Goal: Find specific page/section: Locate a particular part of the current website

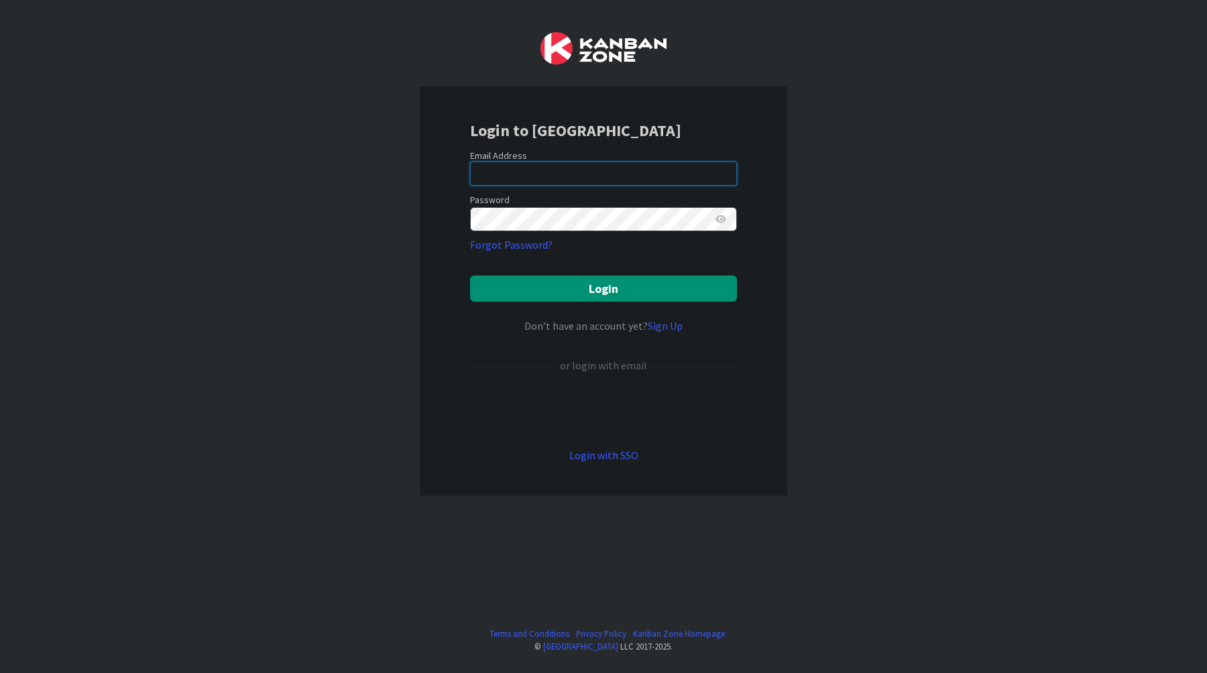
click at [532, 166] on input "email" at bounding box center [603, 174] width 267 height 24
type input "[EMAIL_ADDRESS][DOMAIN_NAME]"
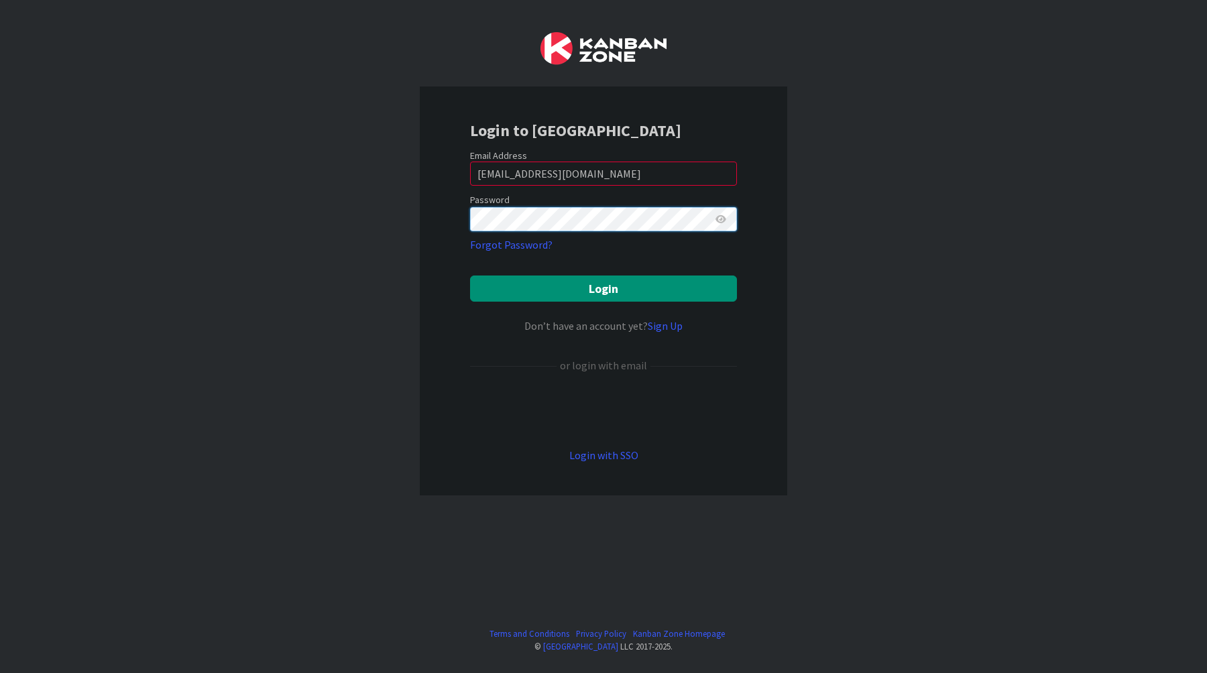
click at [470, 276] on button "Login" at bounding box center [603, 289] width 267 height 26
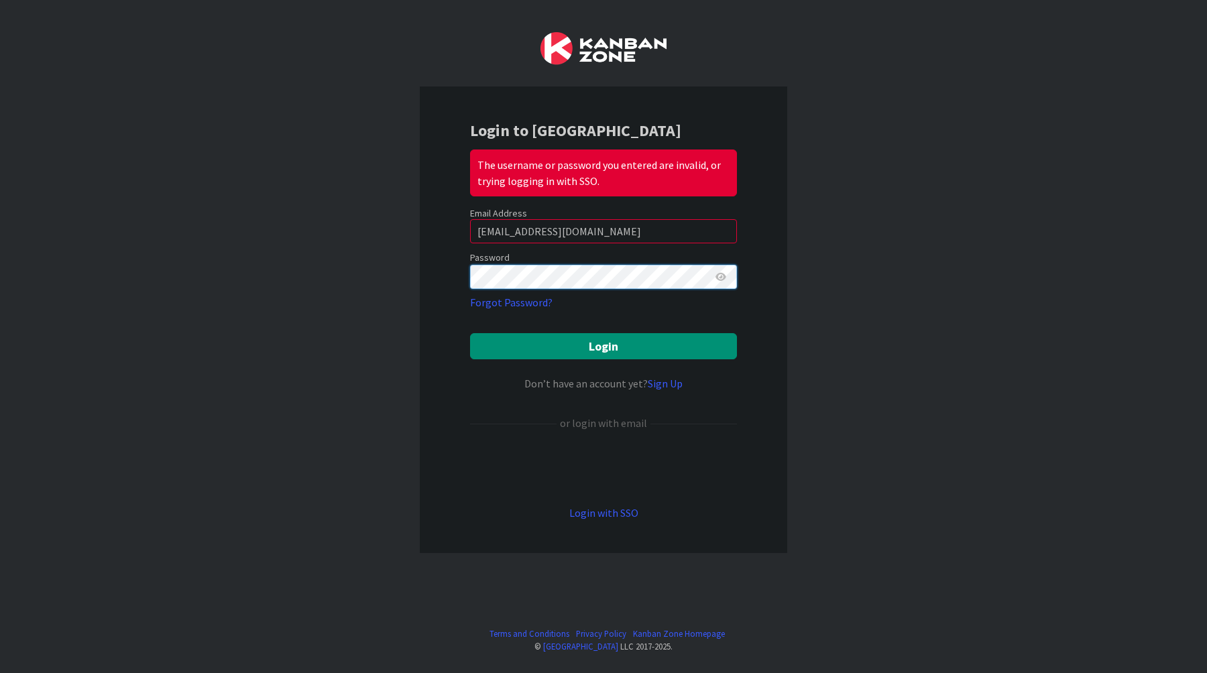
click at [470, 333] on button "Login" at bounding box center [603, 346] width 267 height 26
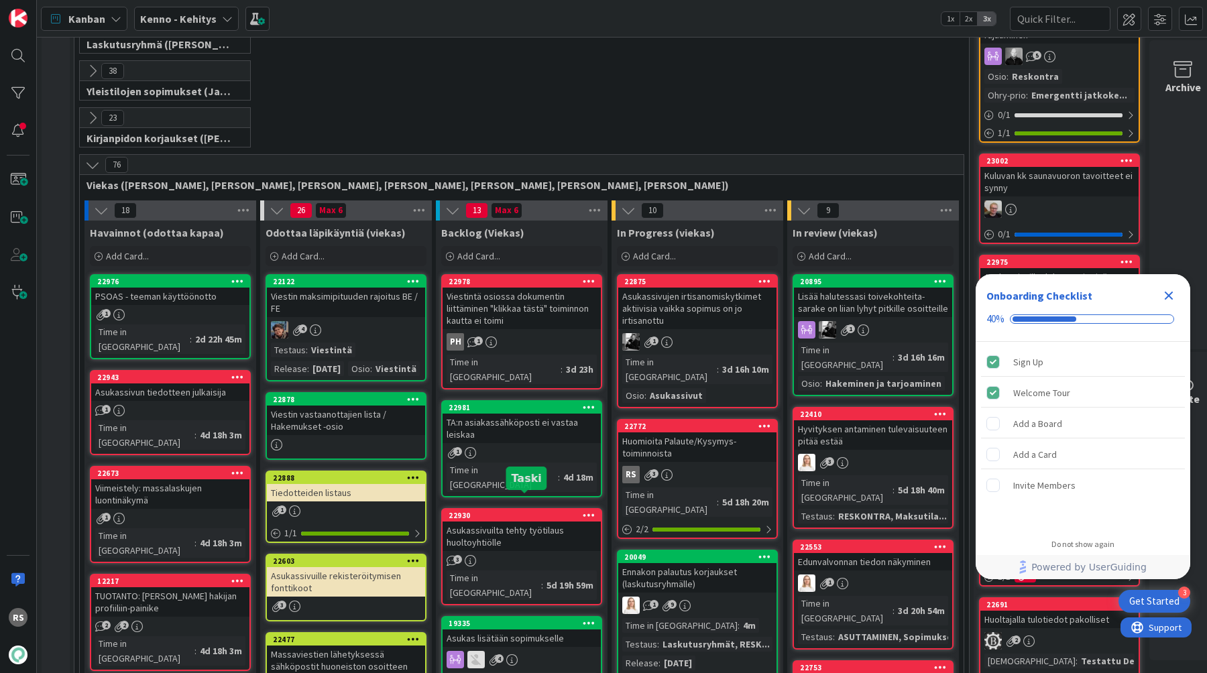
scroll to position [355, 0]
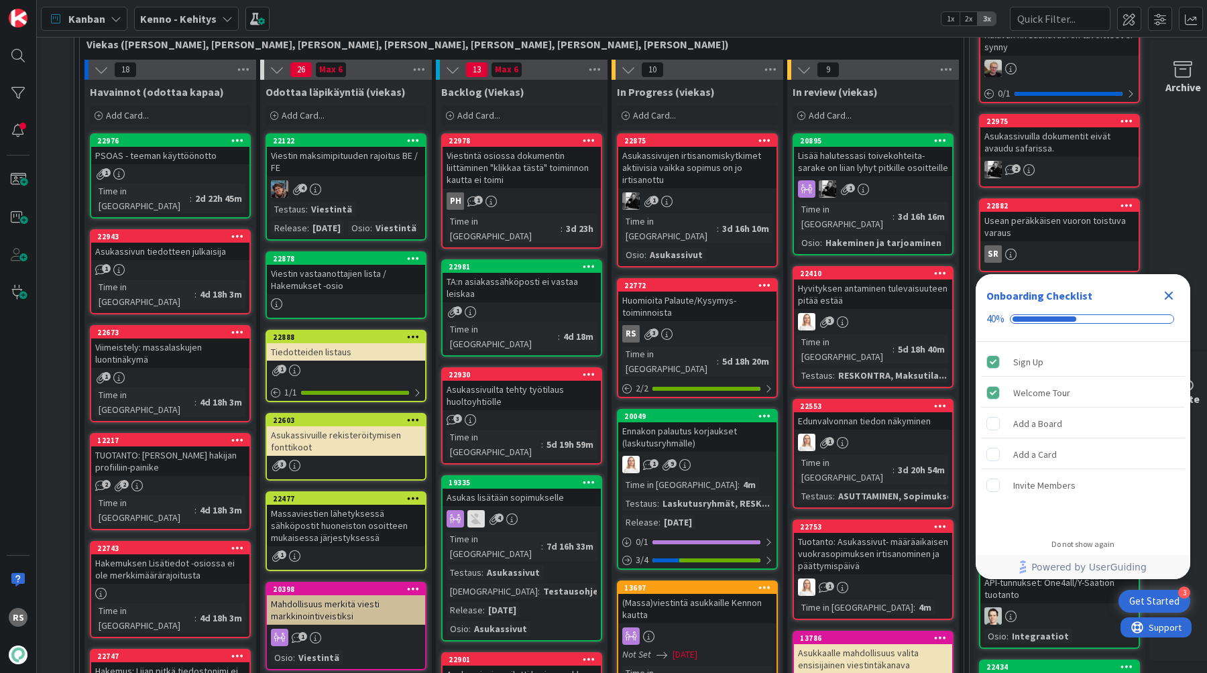
click at [704, 295] on div "Huomioita Palaute/Kysymys-toiminnoista" at bounding box center [697, 307] width 158 height 30
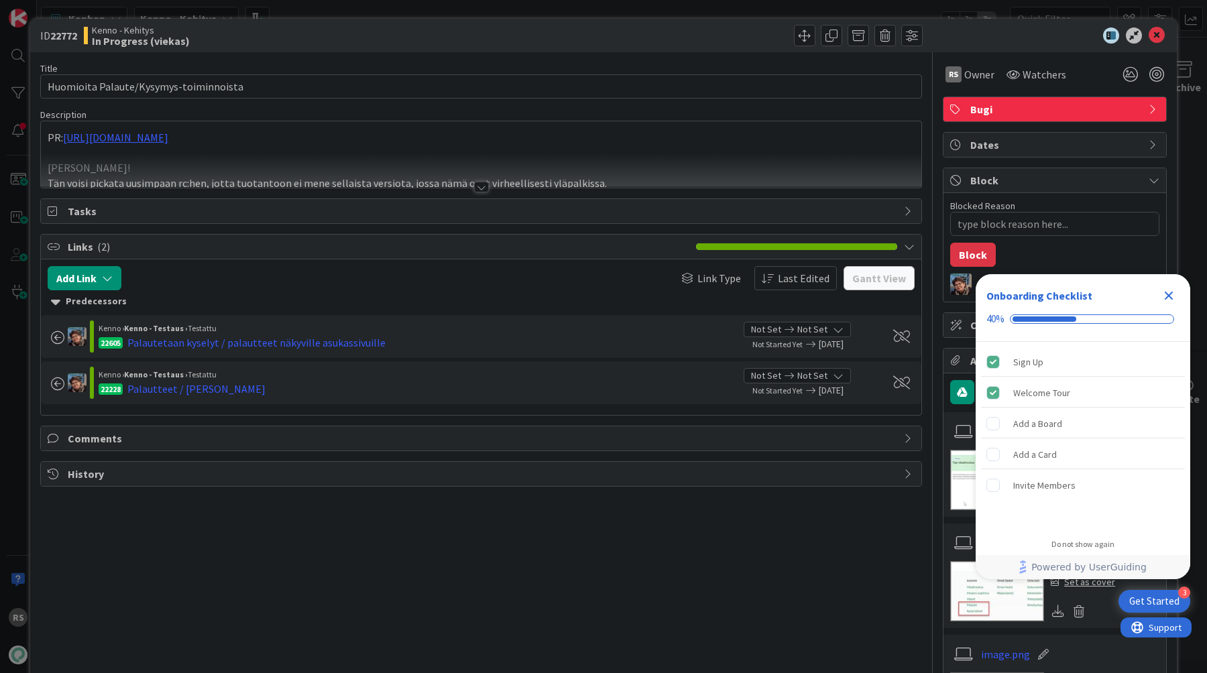
click at [482, 184] on div at bounding box center [481, 187] width 15 height 11
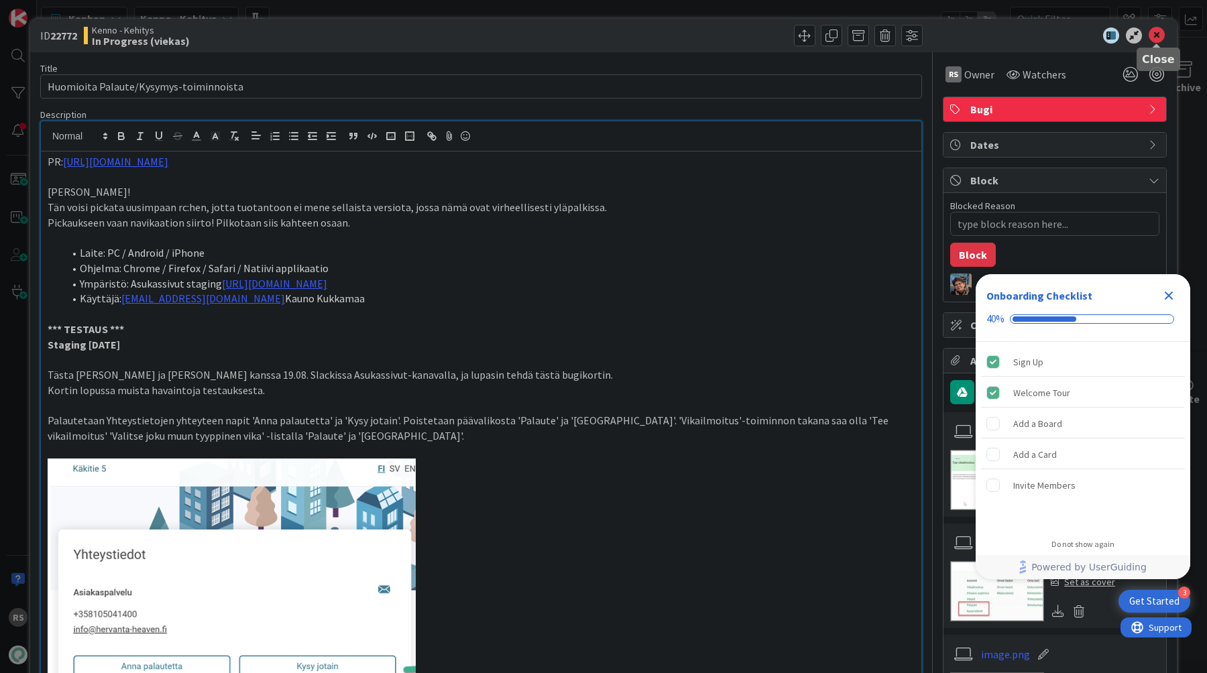
click at [1156, 30] on icon at bounding box center [1157, 35] width 16 height 16
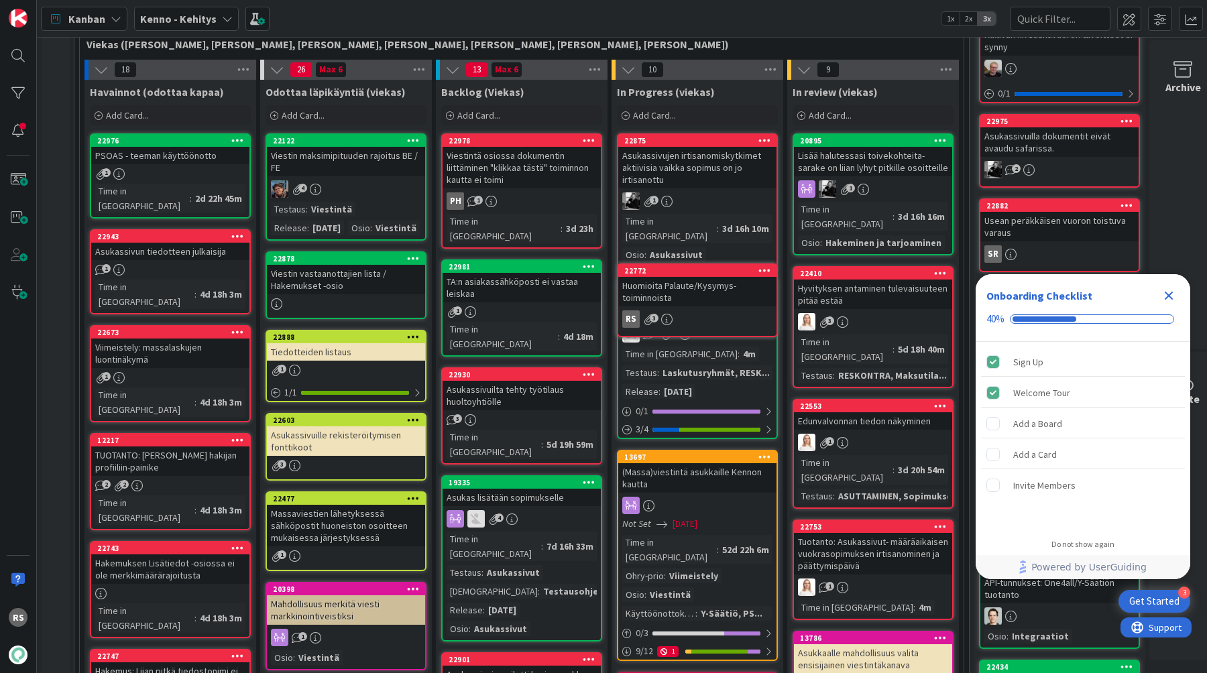
scroll to position [355, 14]
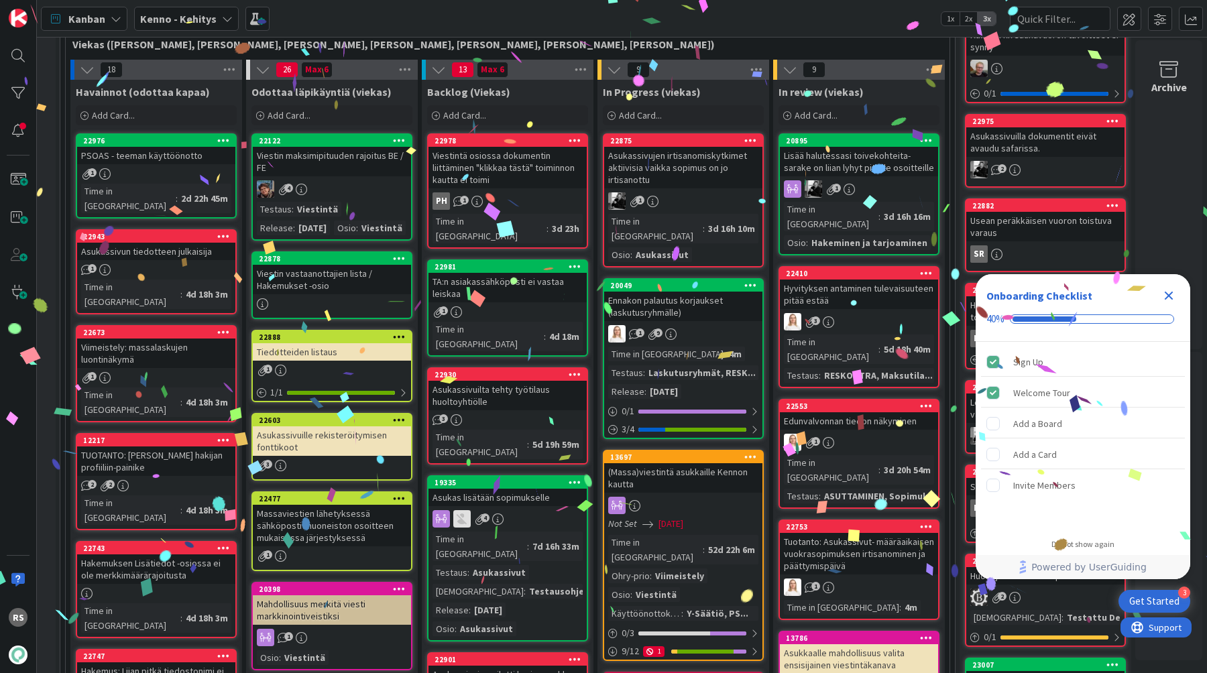
click at [1174, 296] on icon "Close Checklist" at bounding box center [1169, 296] width 16 height 16
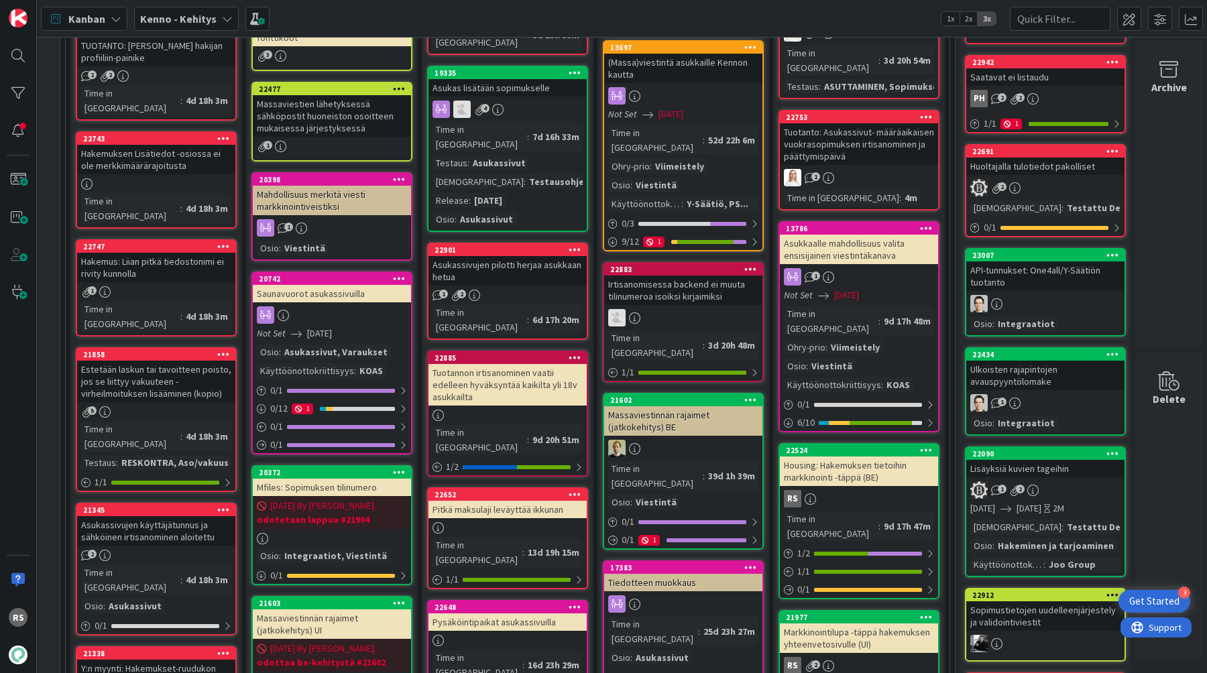
scroll to position [775, 14]
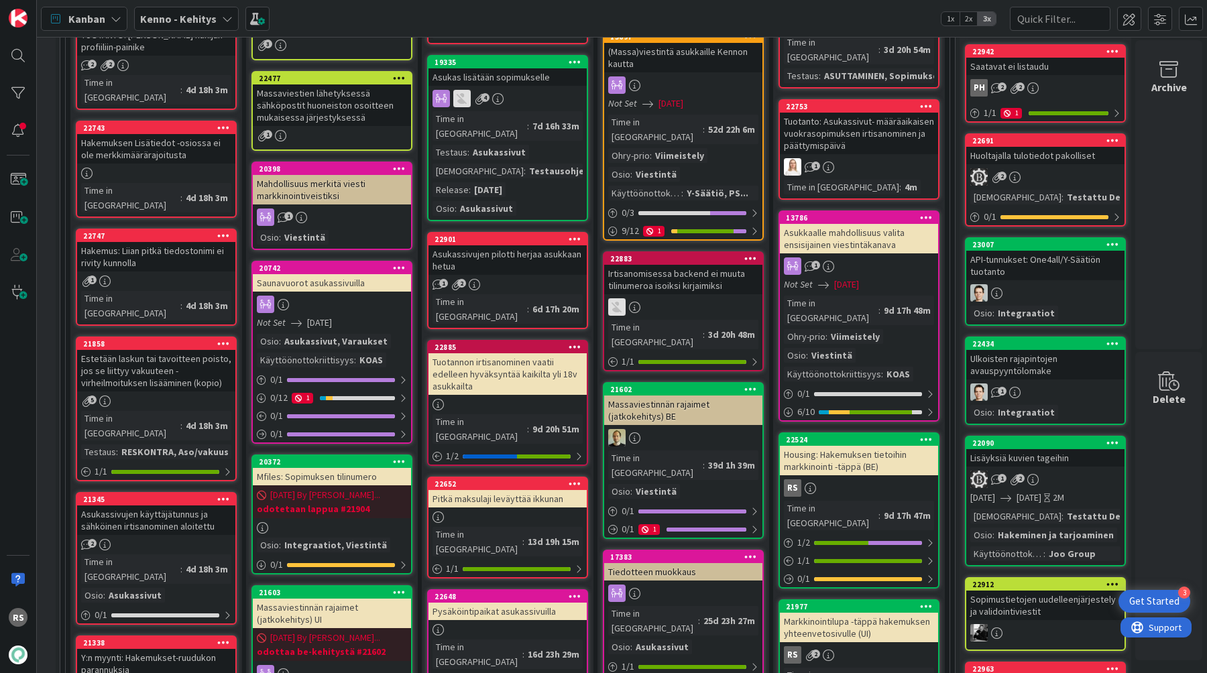
click at [833, 613] on div "Markkinointilupa -täppä hakemuksen yhteenvetosivulle (UI)" at bounding box center [859, 628] width 158 height 30
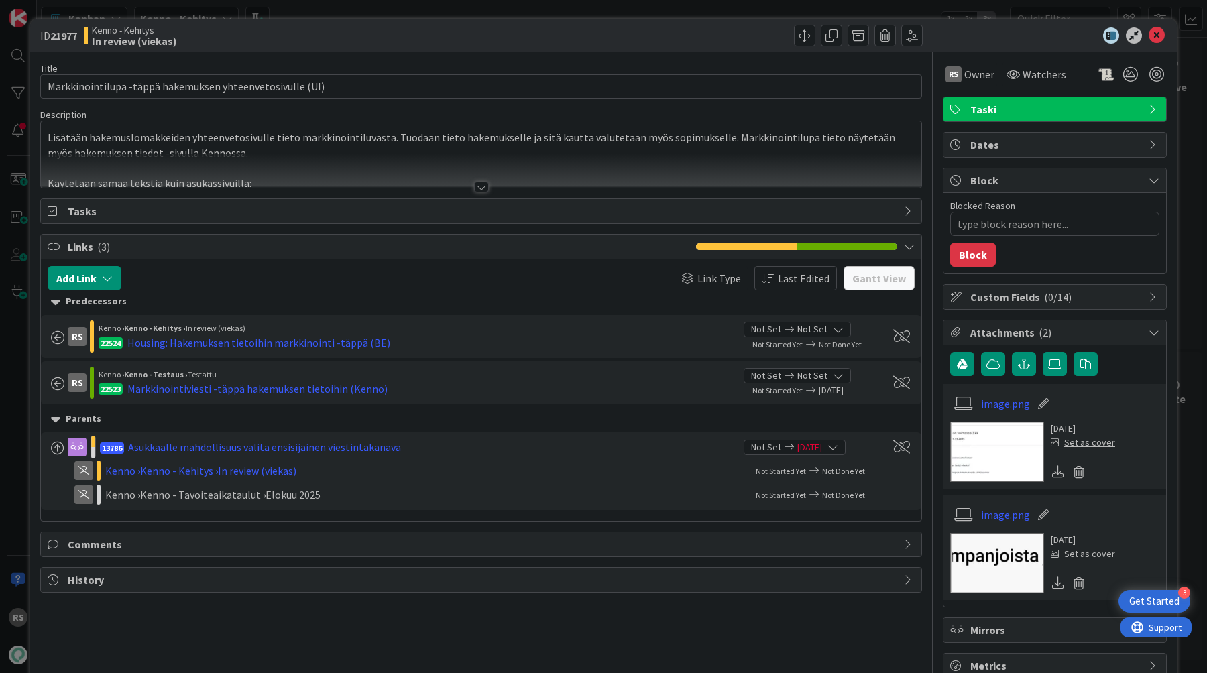
click at [484, 188] on div at bounding box center [481, 187] width 15 height 11
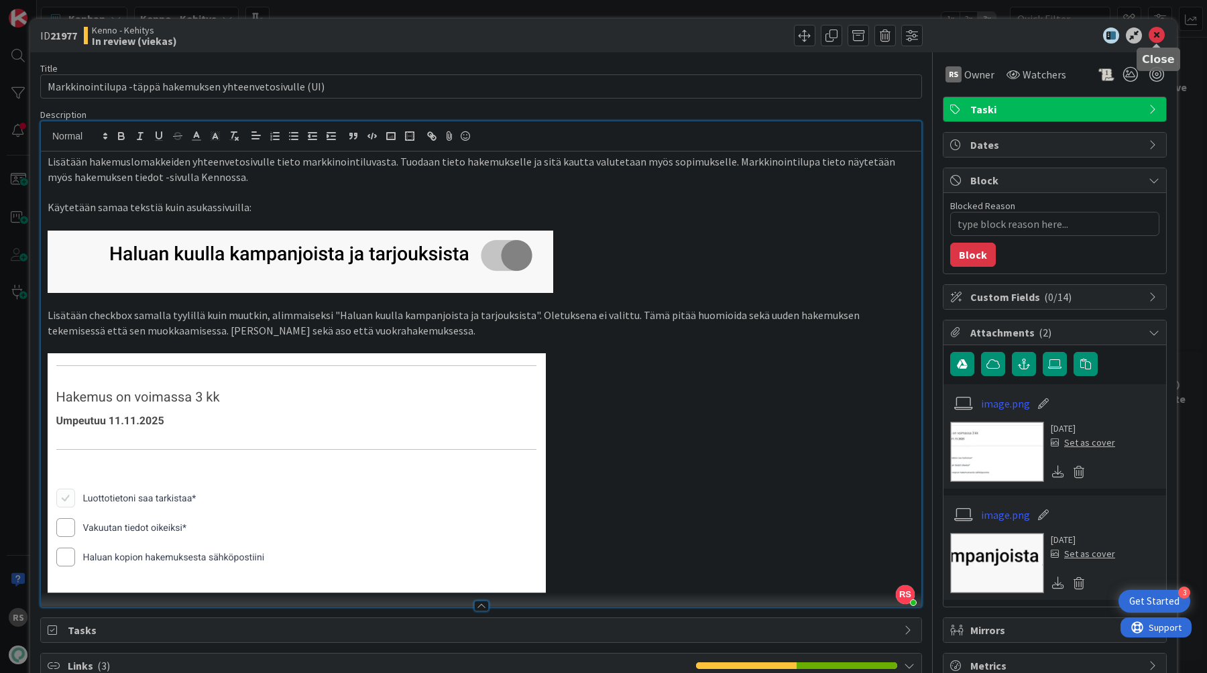
click at [1152, 36] on icon at bounding box center [1157, 35] width 16 height 16
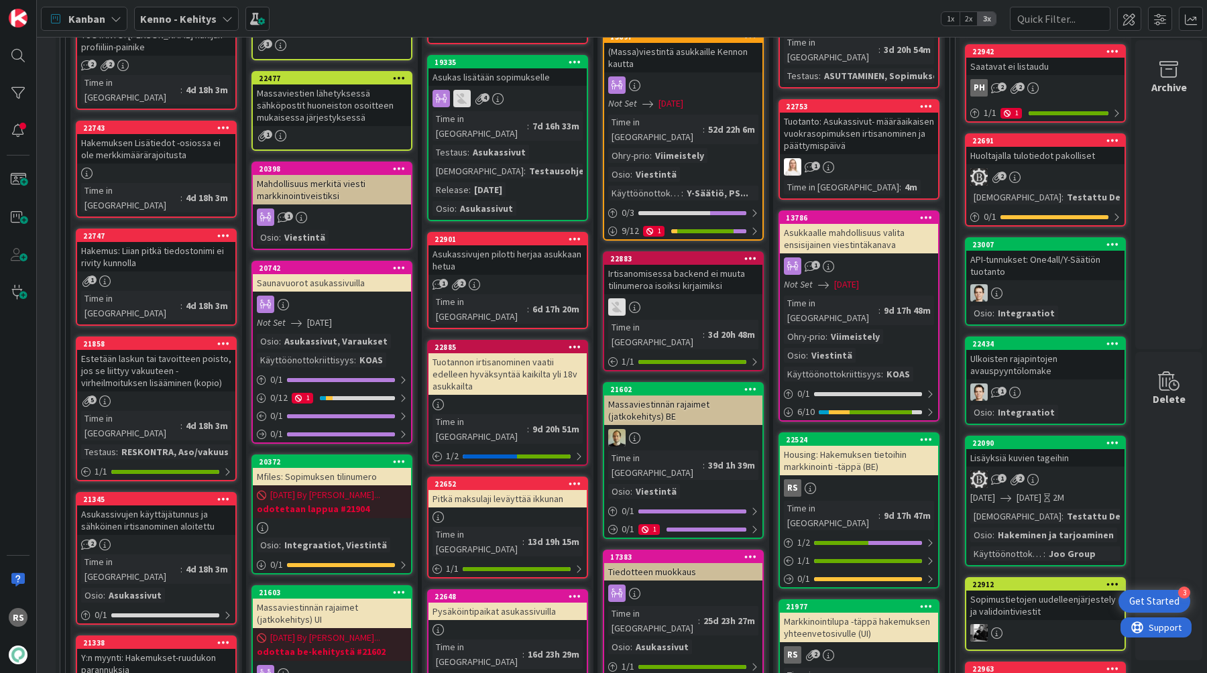
click at [840, 446] on div "Housing: Hakemuksen tietoihin markkinointi -täppä (BE)" at bounding box center [859, 461] width 158 height 30
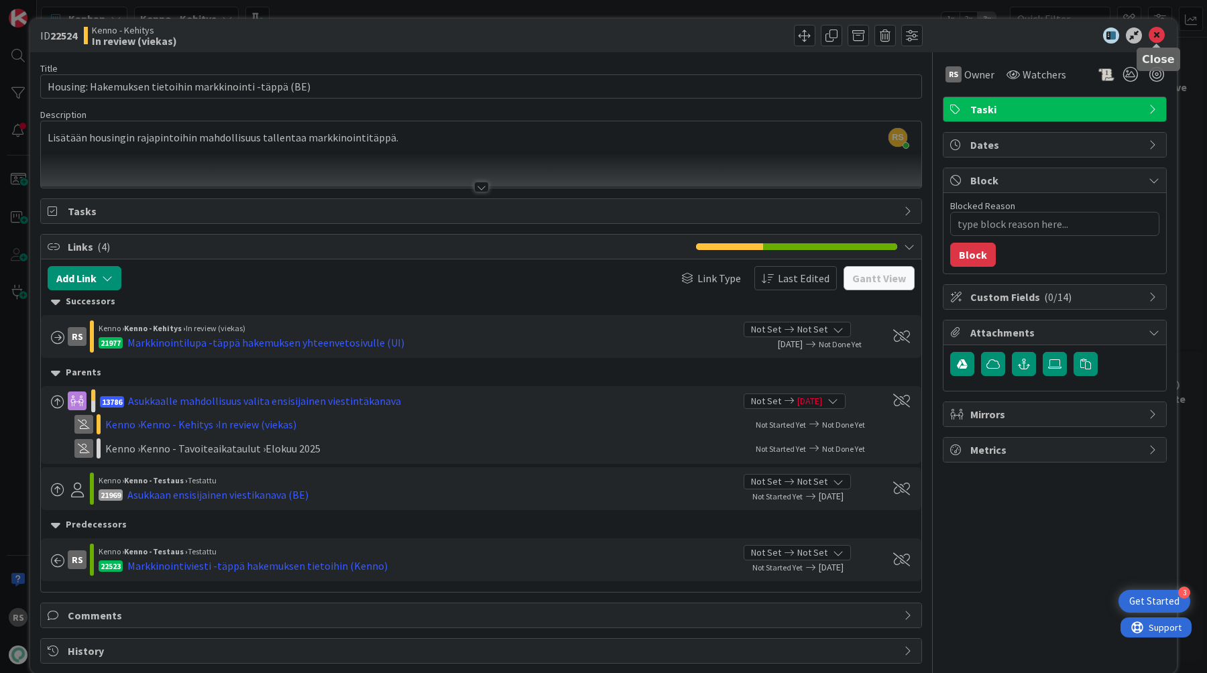
click at [1155, 37] on icon at bounding box center [1157, 35] width 16 height 16
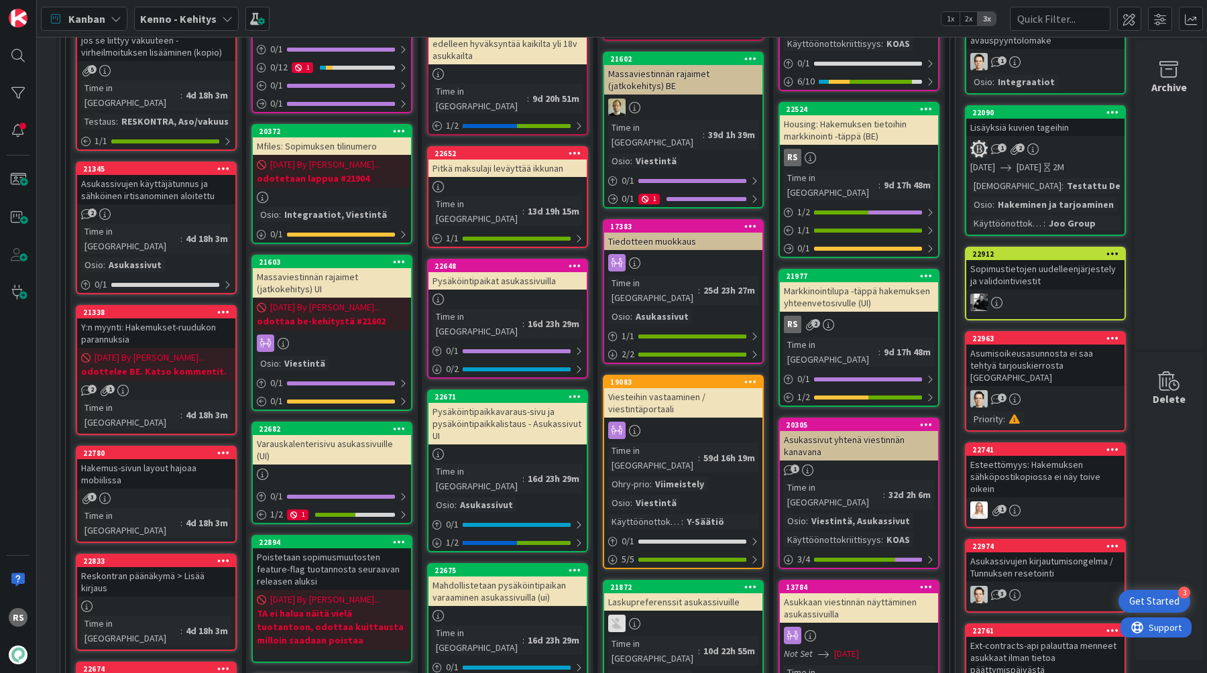
scroll to position [1102, 14]
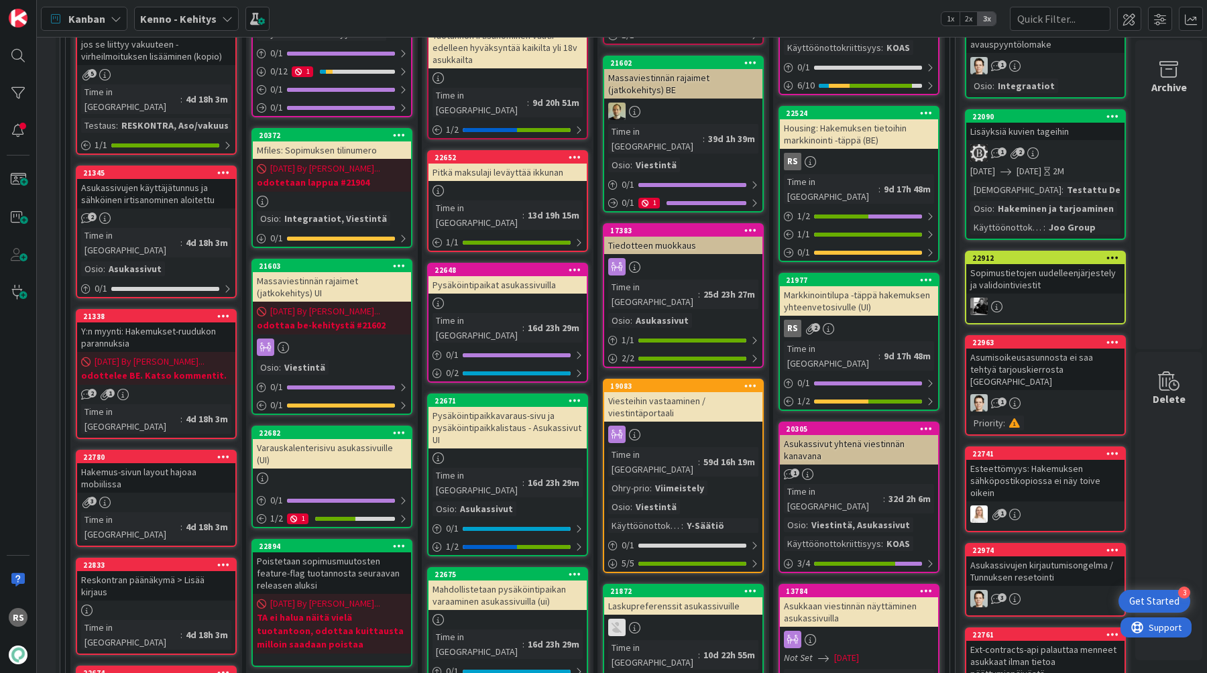
click at [834, 119] on div "Housing: Hakemuksen tietoihin markkinointi -täppä (BE)" at bounding box center [859, 134] width 158 height 30
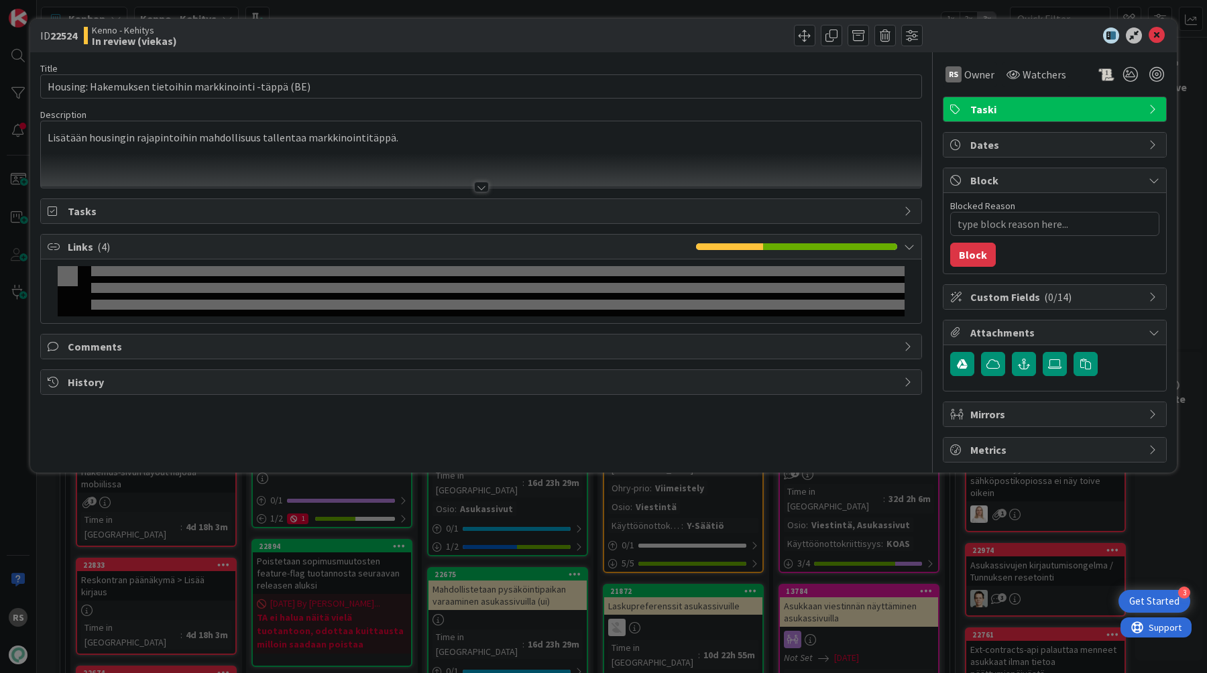
type textarea "x"
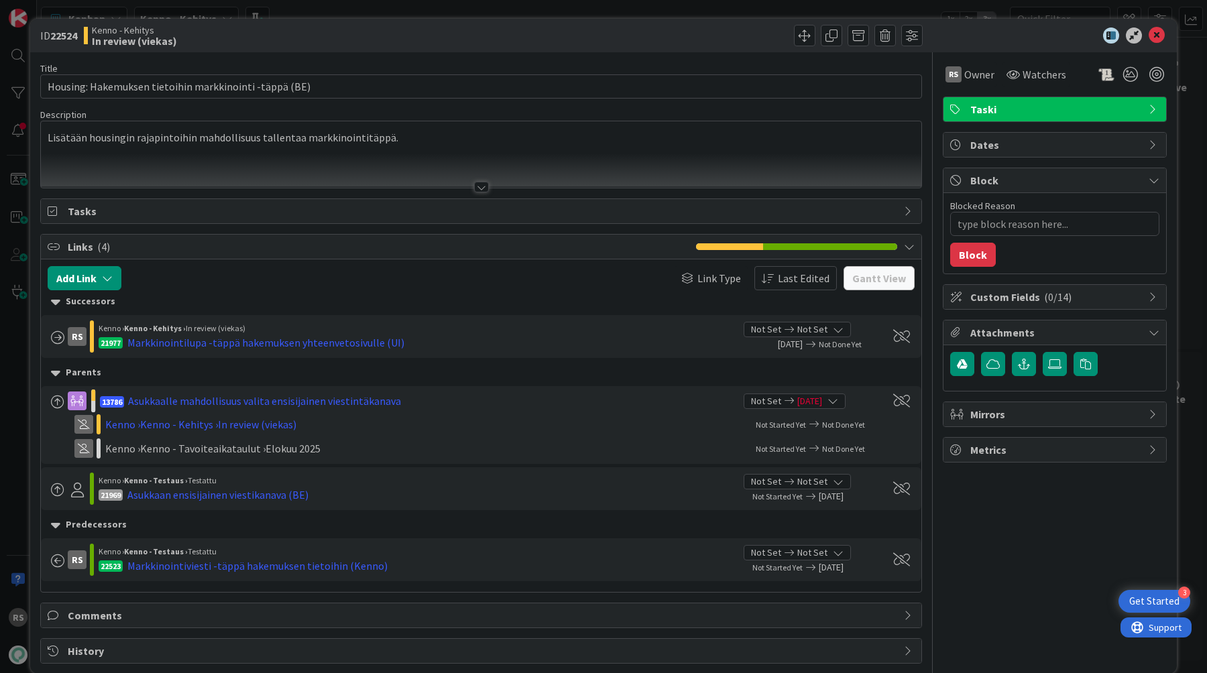
click at [481, 186] on div at bounding box center [481, 187] width 15 height 11
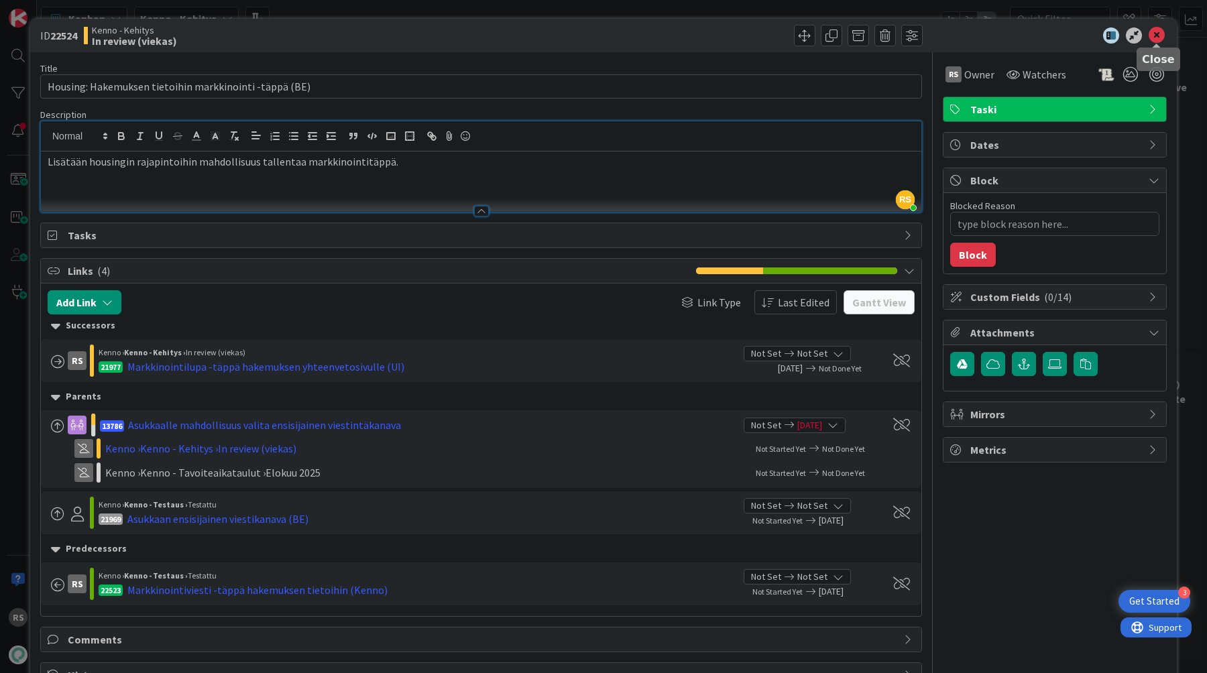
click at [1162, 39] on icon at bounding box center [1157, 35] width 16 height 16
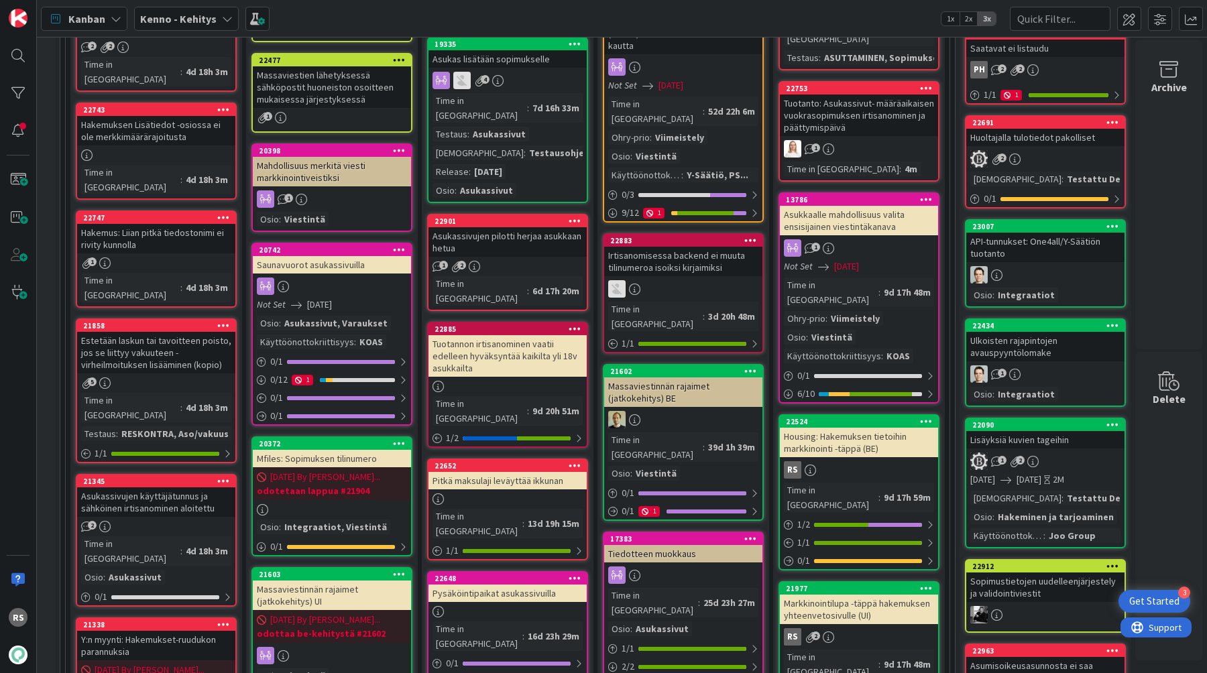
scroll to position [746, 14]
